Goal: Task Accomplishment & Management: Complete application form

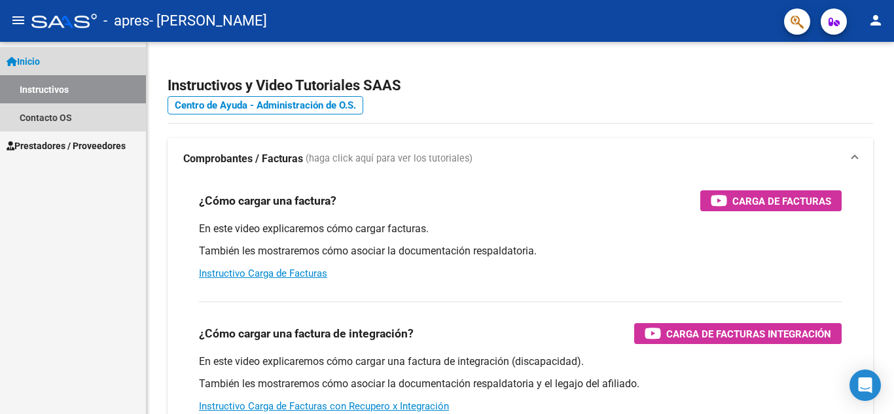
click at [68, 91] on link "Instructivos" at bounding box center [73, 89] width 146 height 28
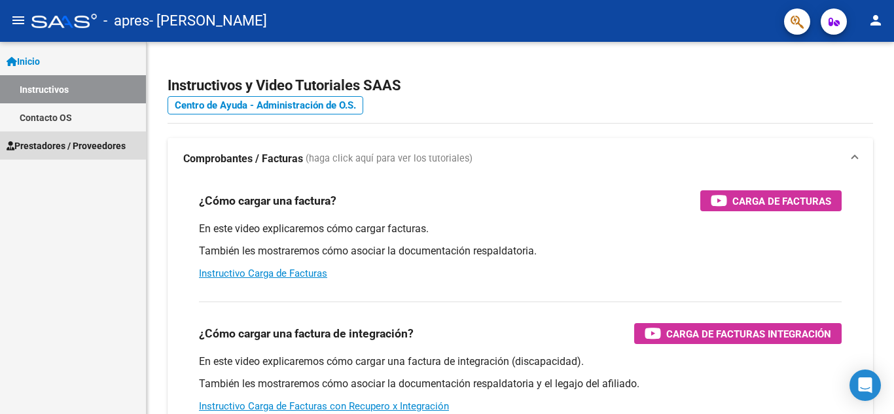
click at [70, 140] on span "Prestadores / Proveedores" at bounding box center [66, 146] width 119 height 14
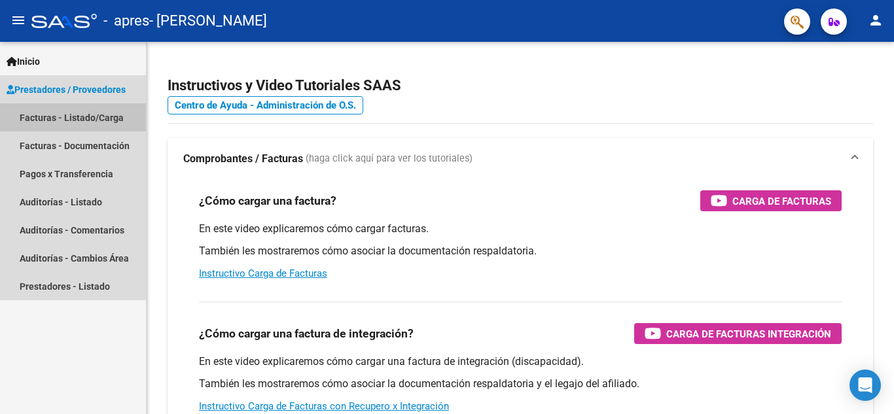
click at [68, 108] on link "Facturas - Listado/Carga" at bounding box center [73, 117] width 146 height 28
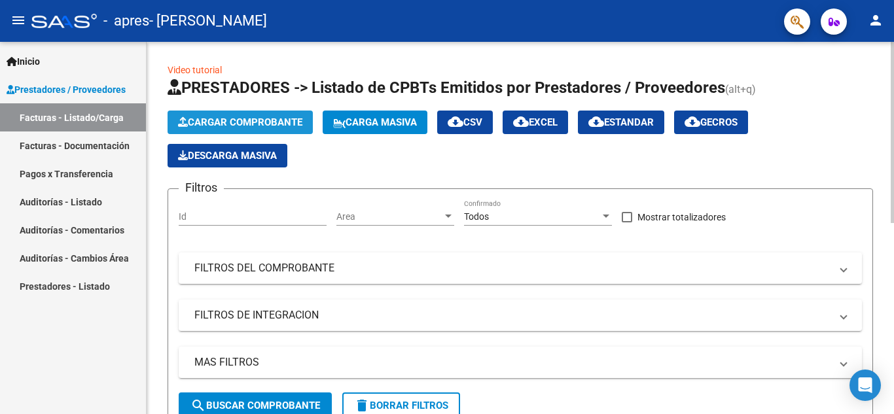
click at [189, 119] on span "Cargar Comprobante" at bounding box center [240, 123] width 124 height 12
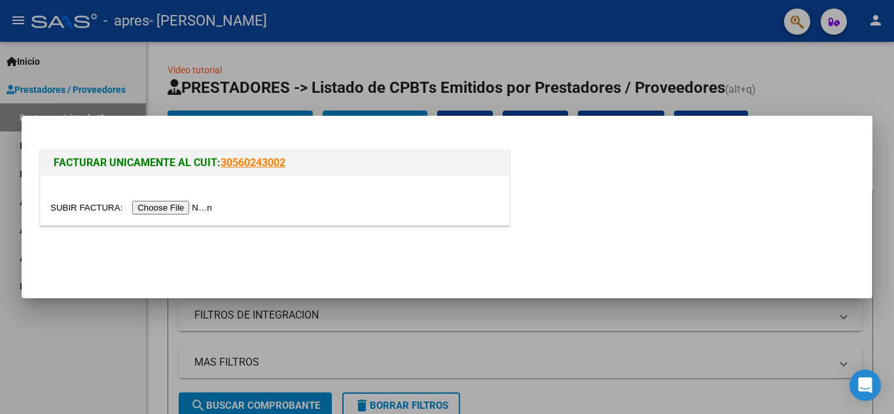
click at [164, 213] on input "file" at bounding box center [133, 208] width 166 height 14
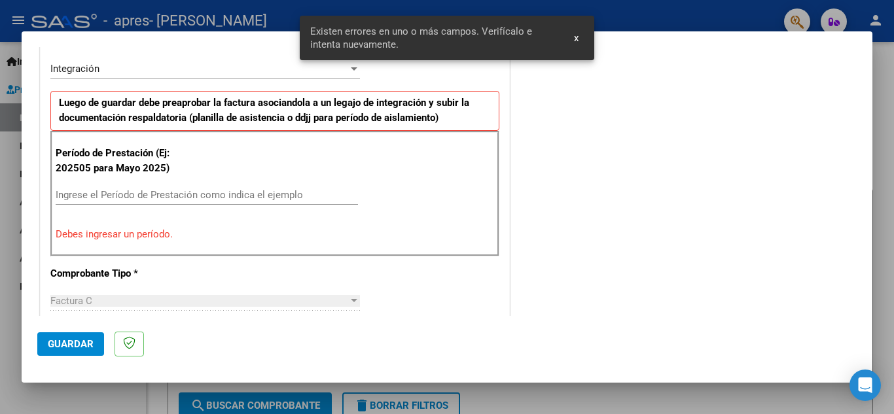
scroll to position [322, 0]
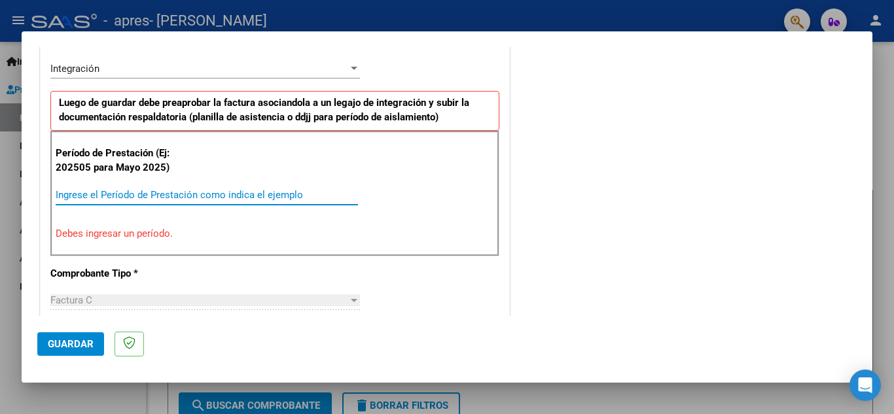
click at [253, 190] on input "Ingrese el Período de Prestación como indica el ejemplo" at bounding box center [207, 195] width 303 height 12
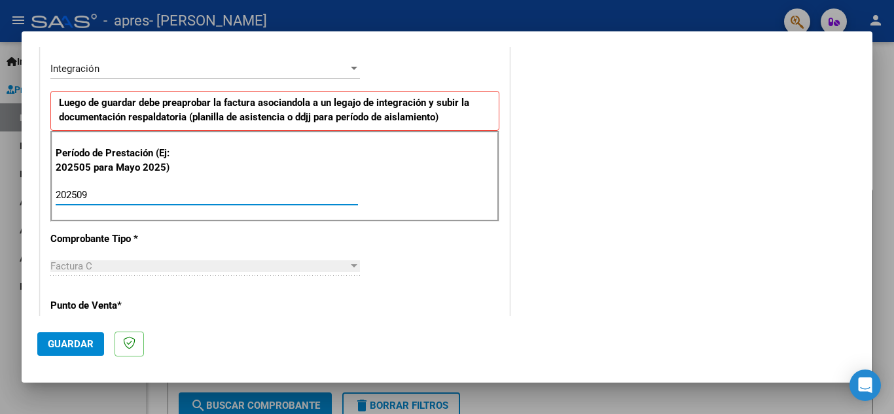
type input "202509"
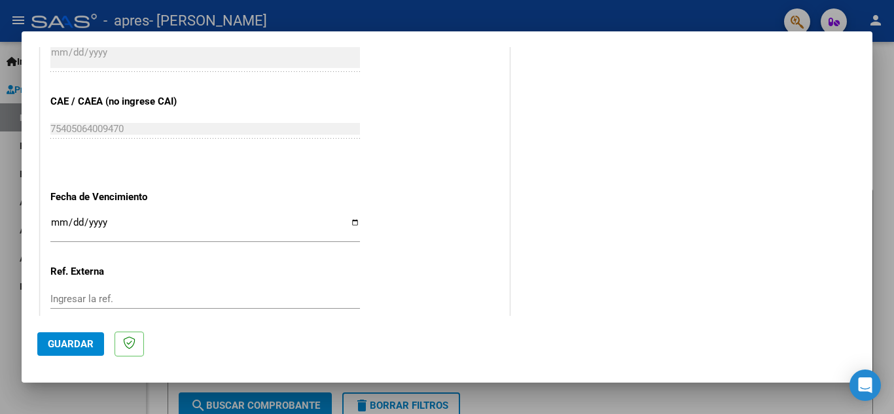
scroll to position [883, 0]
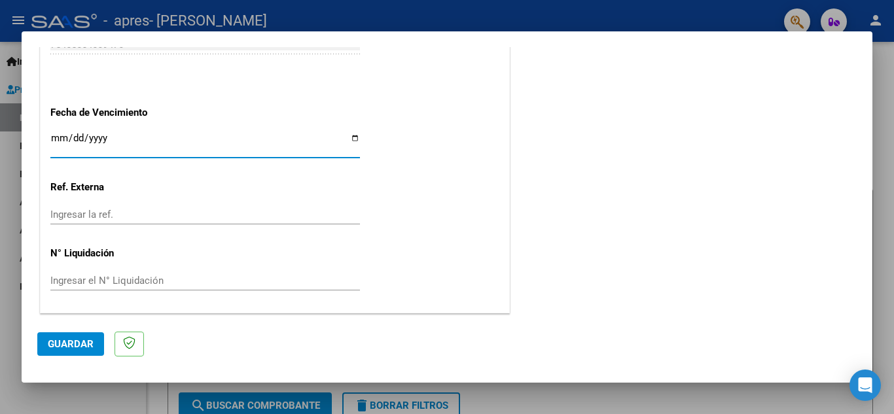
click at [350, 137] on input "Ingresar la fecha" at bounding box center [205, 143] width 310 height 21
type input "[DATE]"
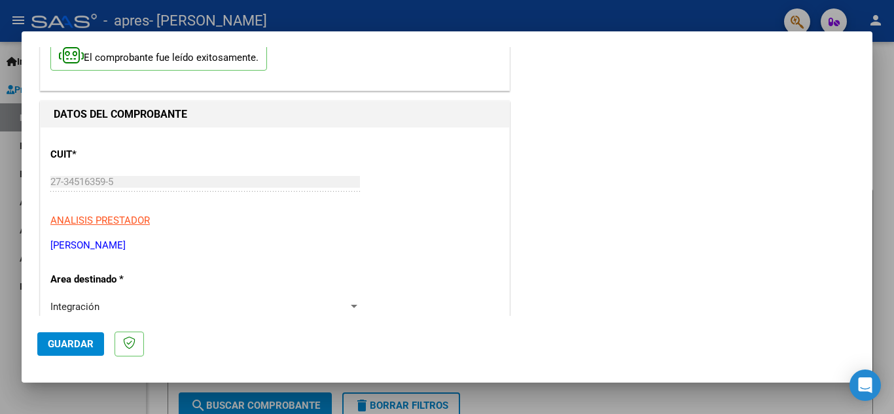
scroll to position [0, 0]
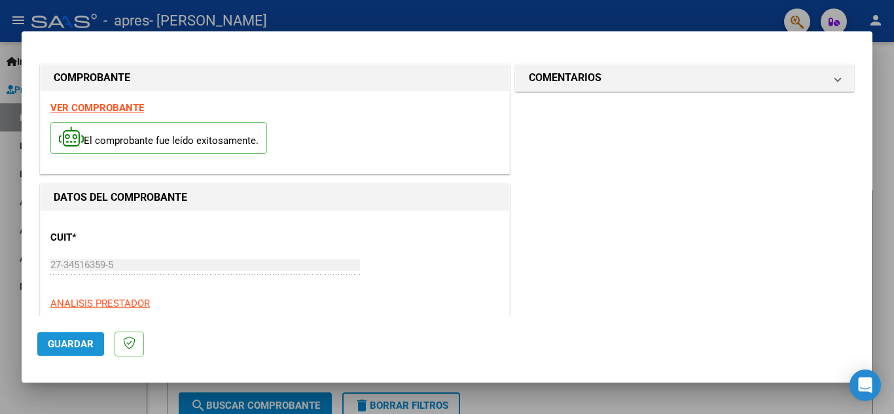
click at [60, 348] on span "Guardar" at bounding box center [71, 345] width 46 height 12
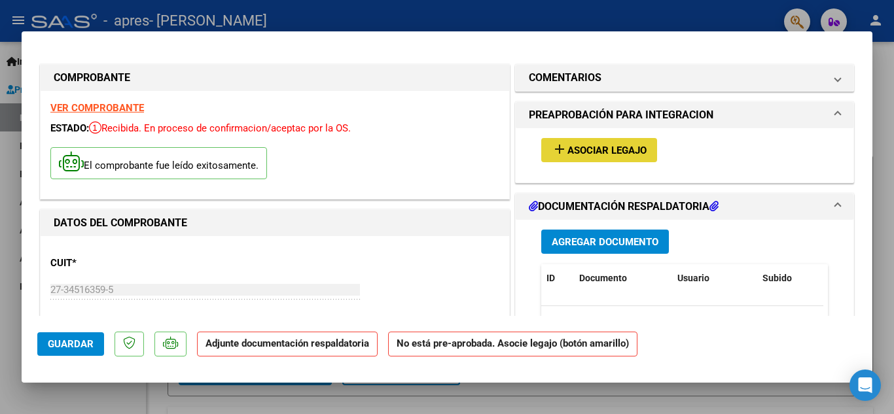
click at [557, 149] on mat-icon "add" at bounding box center [560, 149] width 16 height 16
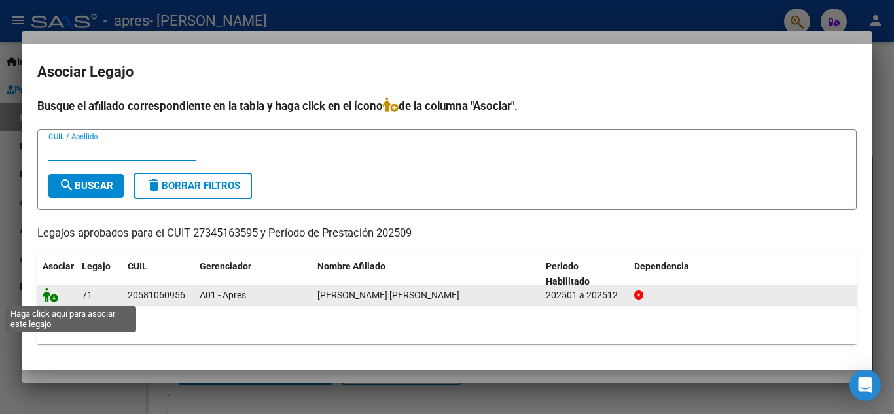
click at [50, 299] on icon at bounding box center [51, 295] width 16 height 14
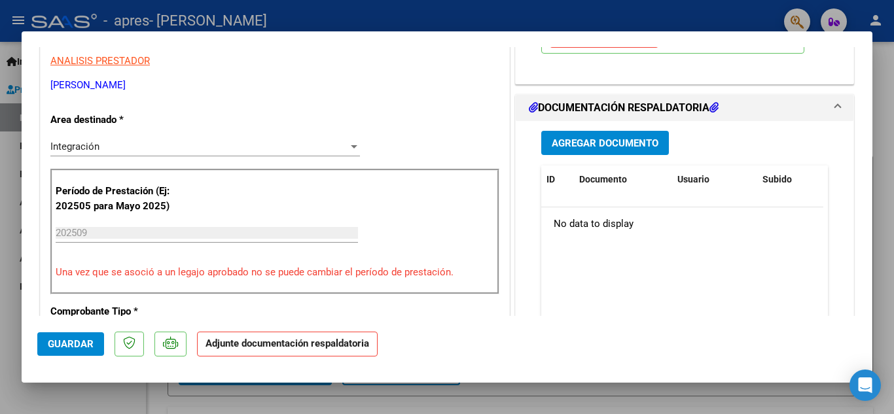
scroll to position [281, 0]
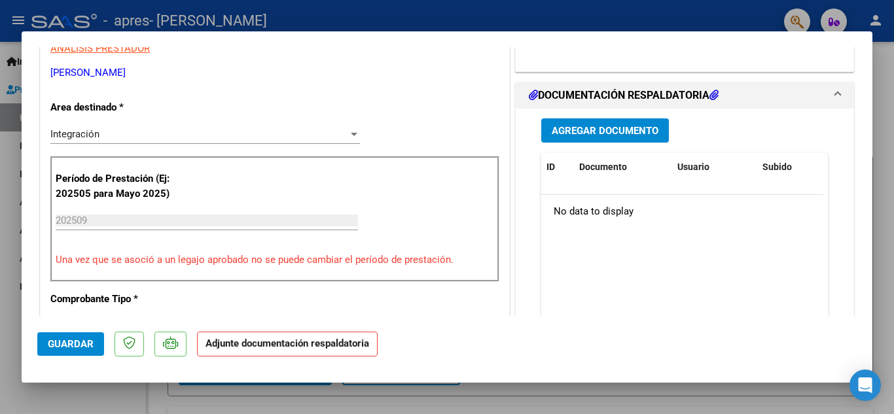
click at [606, 123] on button "Agregar Documento" at bounding box center [606, 131] width 128 height 24
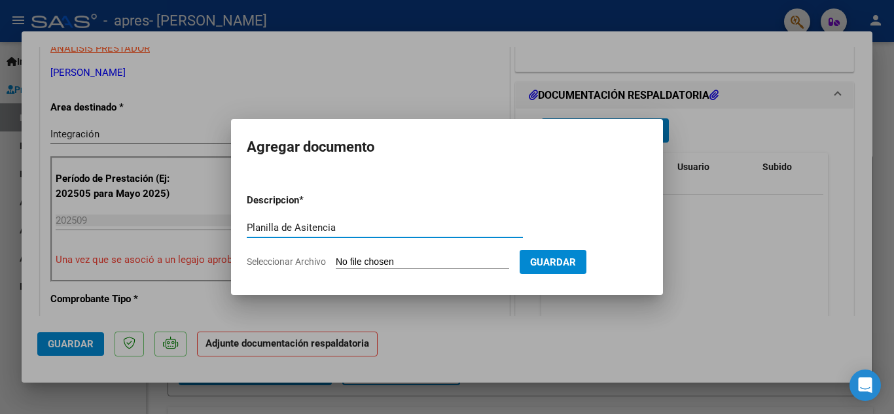
click at [310, 227] on input "Planilla de Asitencia" at bounding box center [385, 228] width 276 height 12
type input "Planilla de Asistencia"
click at [424, 266] on input "Seleccionar Archivo" at bounding box center [423, 263] width 174 height 12
type input "C:\fakepath\PA [PERSON_NAME] [DATE] Psp.pdf"
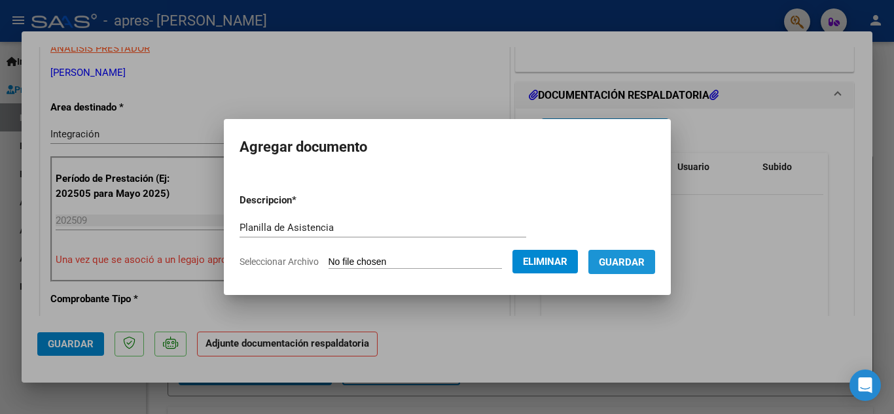
click at [621, 265] on span "Guardar" at bounding box center [622, 263] width 46 height 12
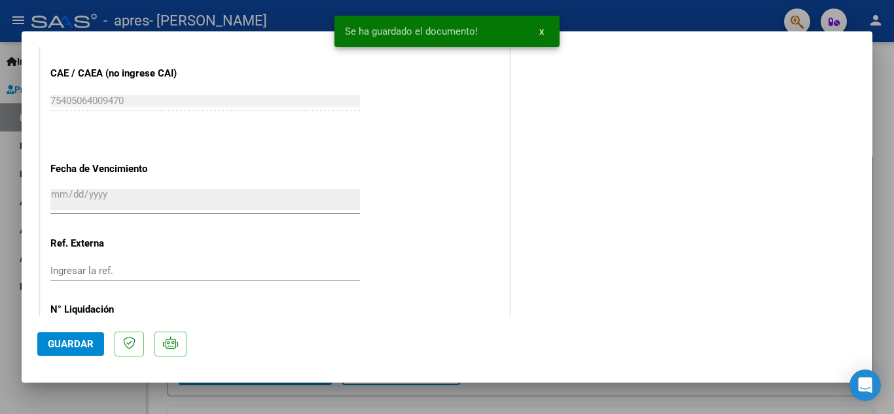
scroll to position [903, 0]
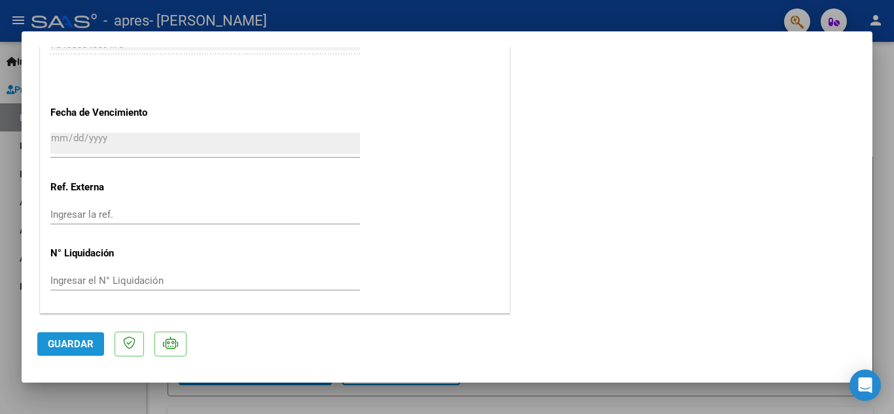
click at [83, 349] on span "Guardar" at bounding box center [71, 345] width 46 height 12
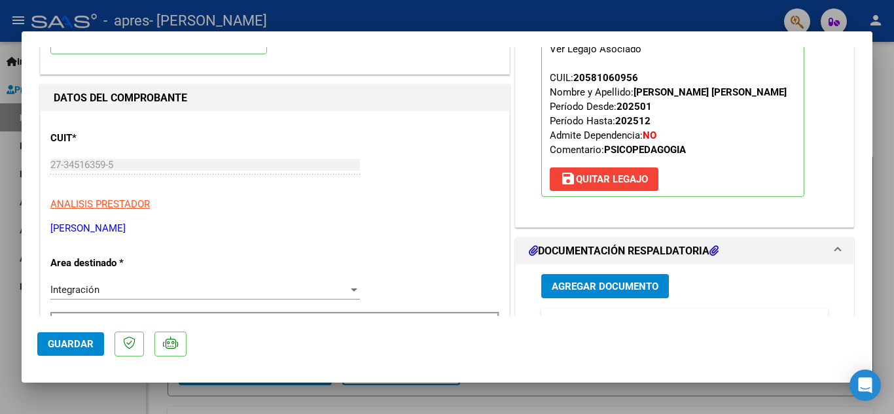
scroll to position [0, 0]
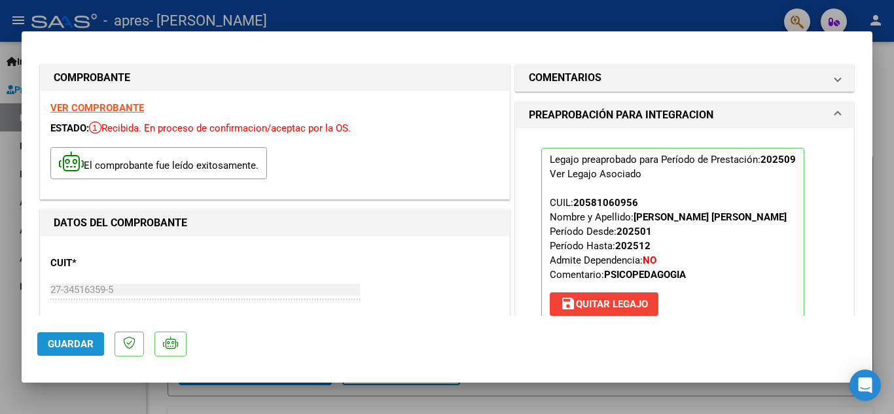
click at [53, 342] on span "Guardar" at bounding box center [71, 345] width 46 height 12
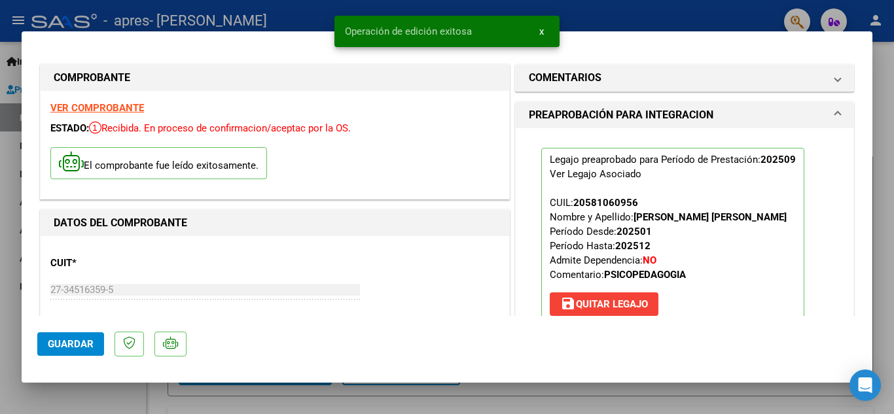
click at [894, 139] on div at bounding box center [447, 207] width 894 height 414
type input "$ 0,00"
